Goal: Transaction & Acquisition: Purchase product/service

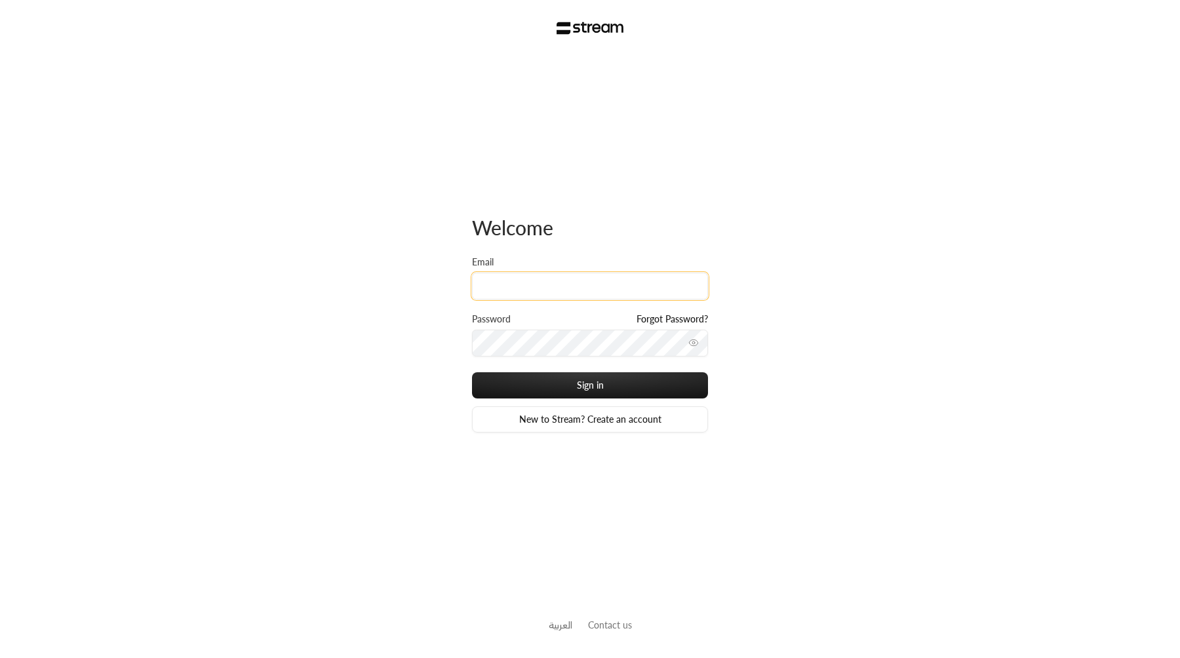
click at [543, 288] on input "Email" at bounding box center [590, 286] width 236 height 27
type input "iibtisam@gmail.com"
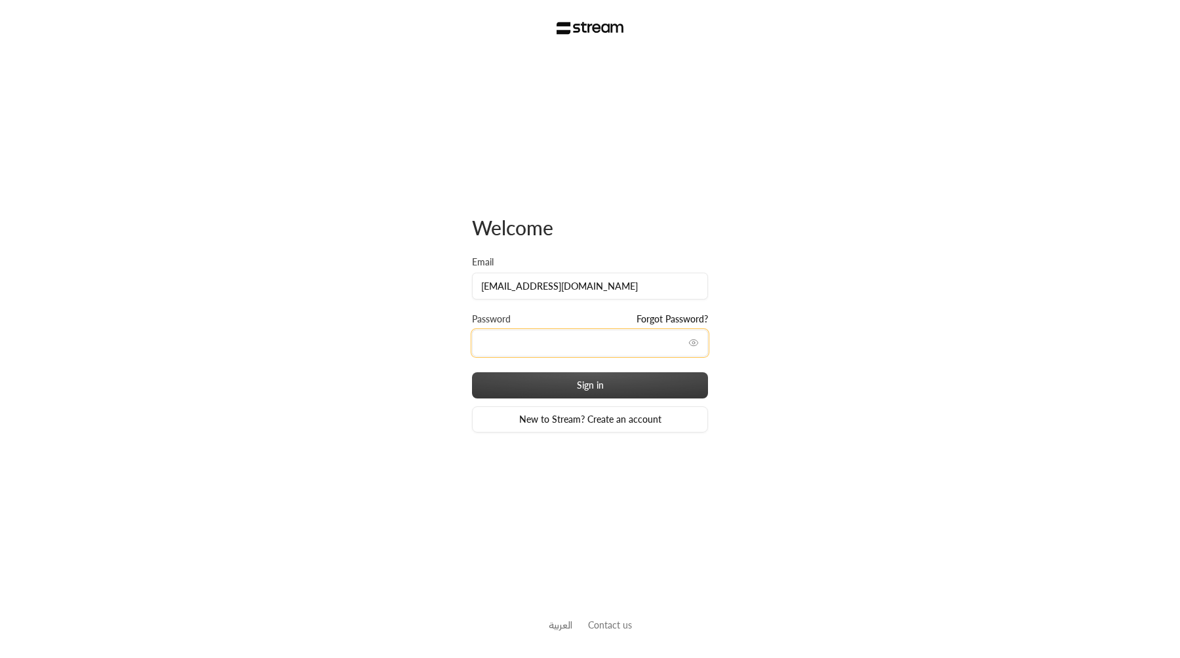
click at [472, 372] on button "Sign in" at bounding box center [590, 385] width 236 height 26
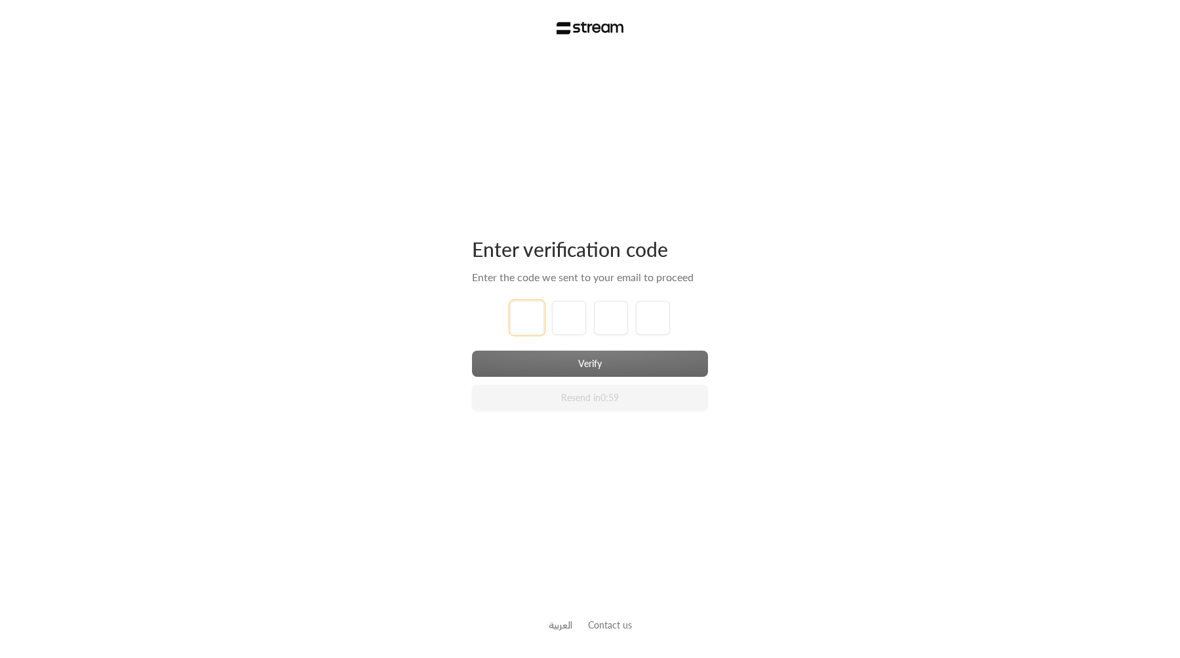
type input "1"
type input "2"
type input "3"
type input "4"
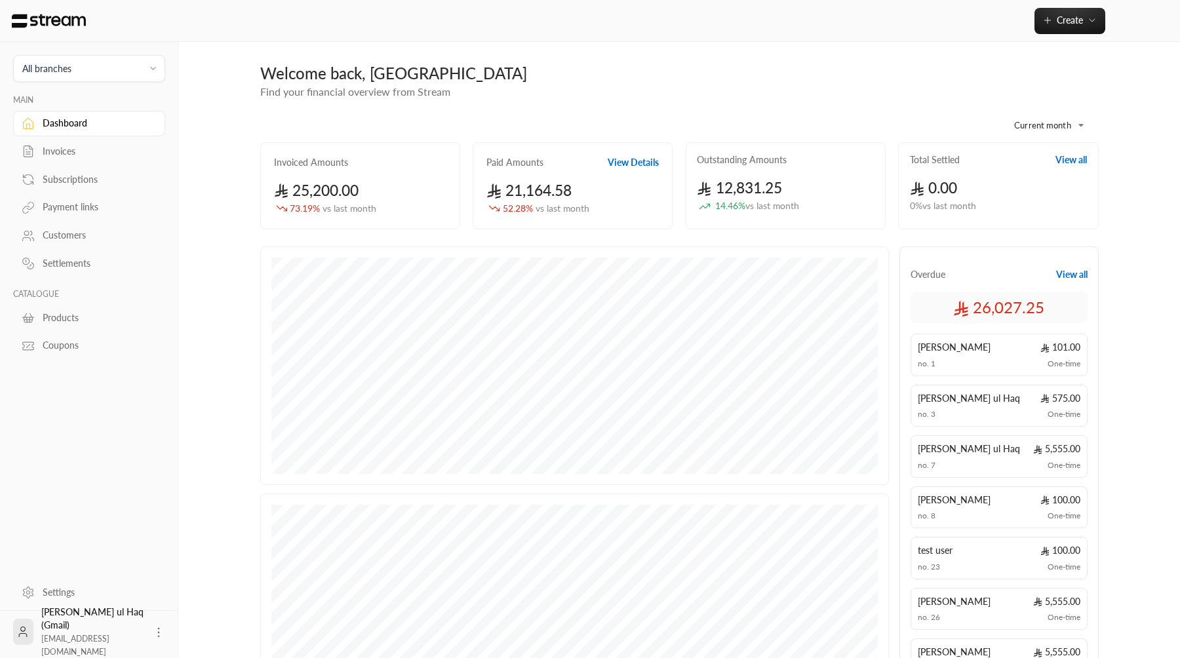
click at [94, 150] on div "Invoices" at bounding box center [96, 151] width 106 height 13
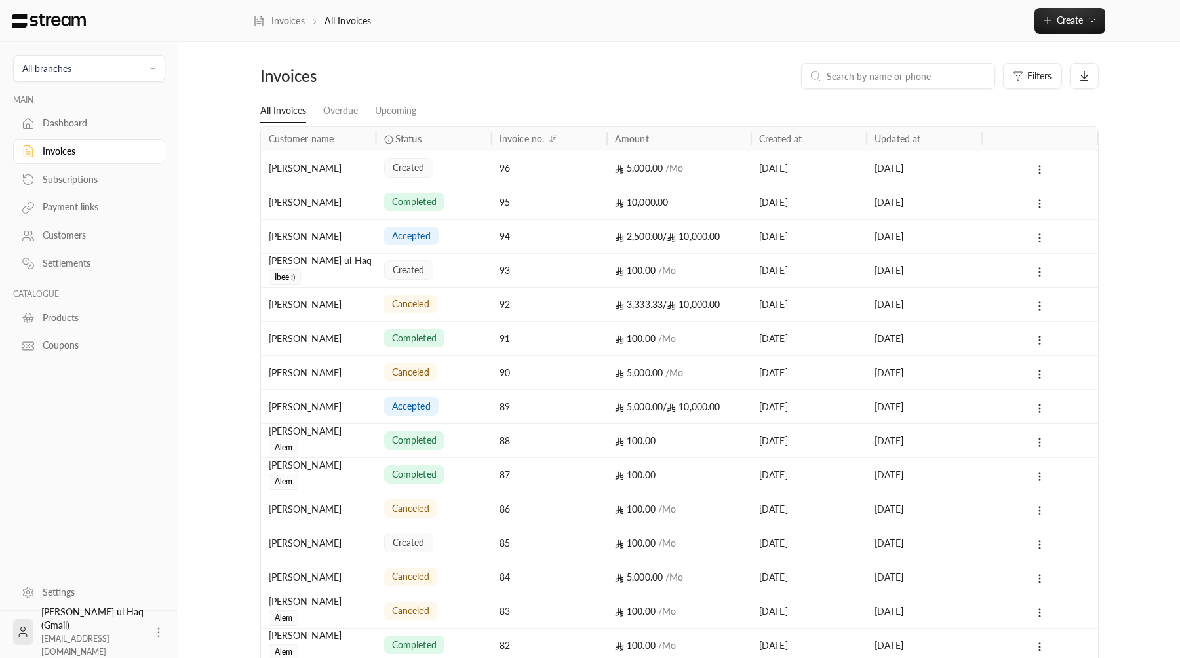
click at [522, 176] on div "96" at bounding box center [549, 167] width 100 height 33
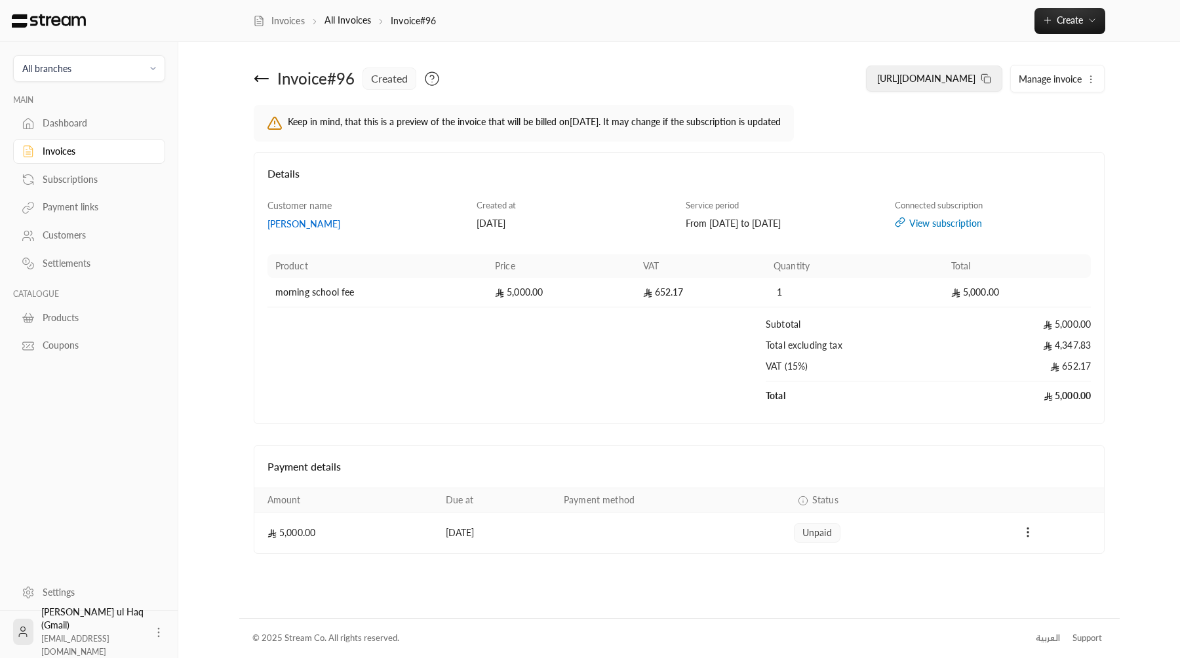
click at [966, 82] on span "https://streampay.sa/ss/uoYtf" at bounding box center [926, 78] width 98 height 11
click at [939, 81] on span "https://streampay.sa/ss/uoYtf" at bounding box center [926, 78] width 98 height 11
